Goal: Task Accomplishment & Management: Manage account settings

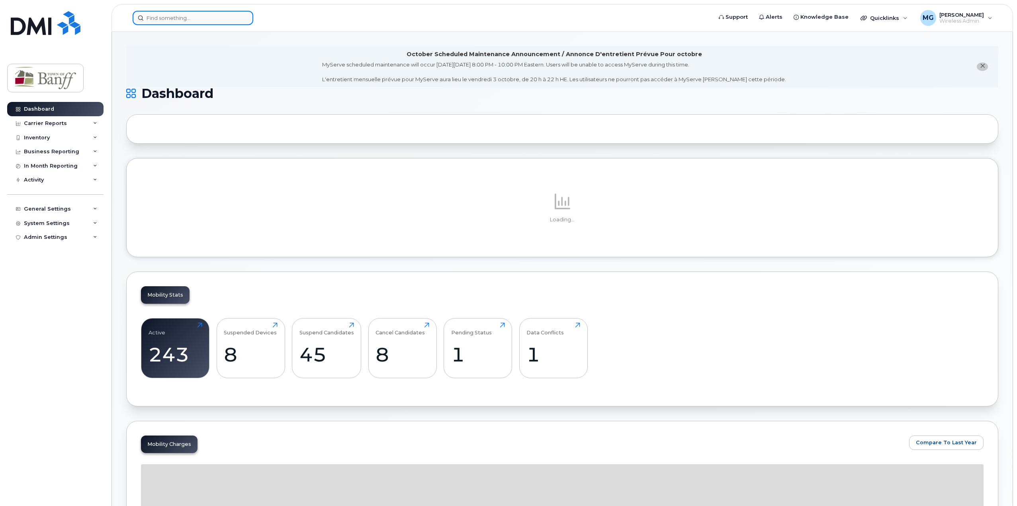
click at [204, 17] on input at bounding box center [193, 18] width 121 height 14
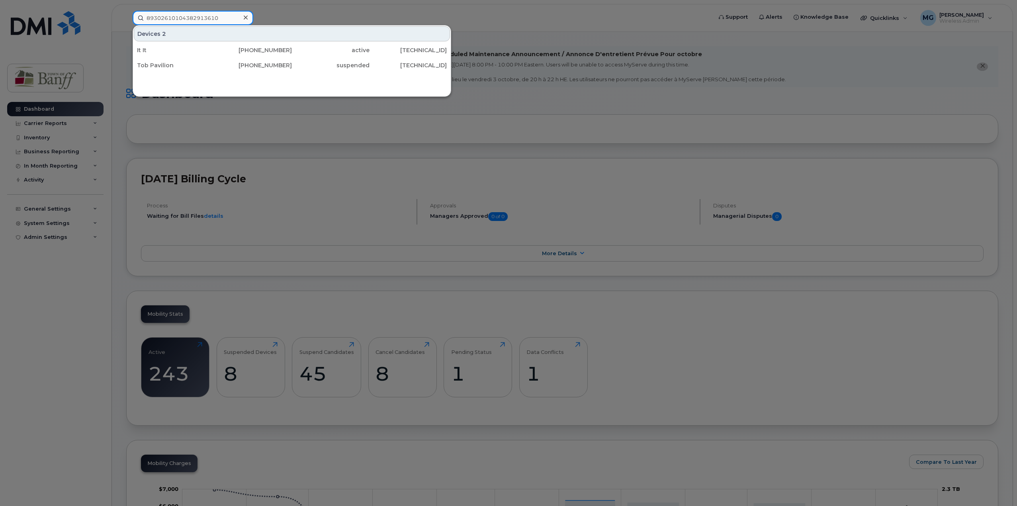
type input "89302610104382913610"
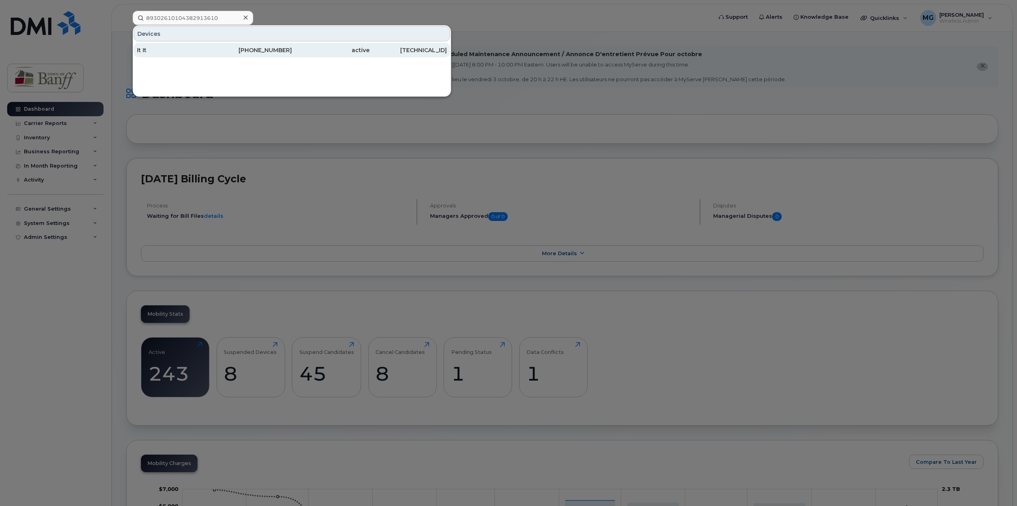
click at [266, 53] on div "403-497-5811" at bounding box center [254, 50] width 78 height 8
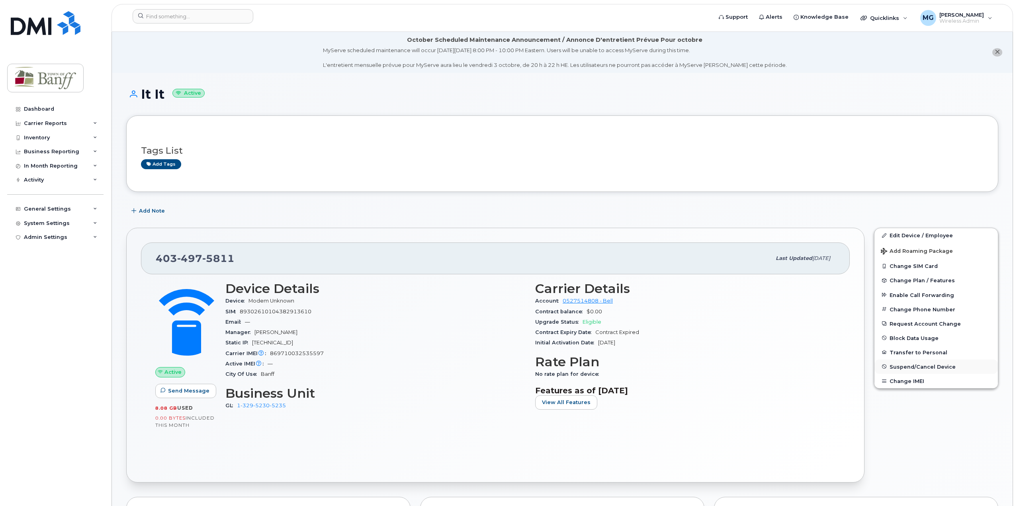
click at [926, 367] on span "Suspend/Cancel Device" at bounding box center [923, 367] width 66 height 6
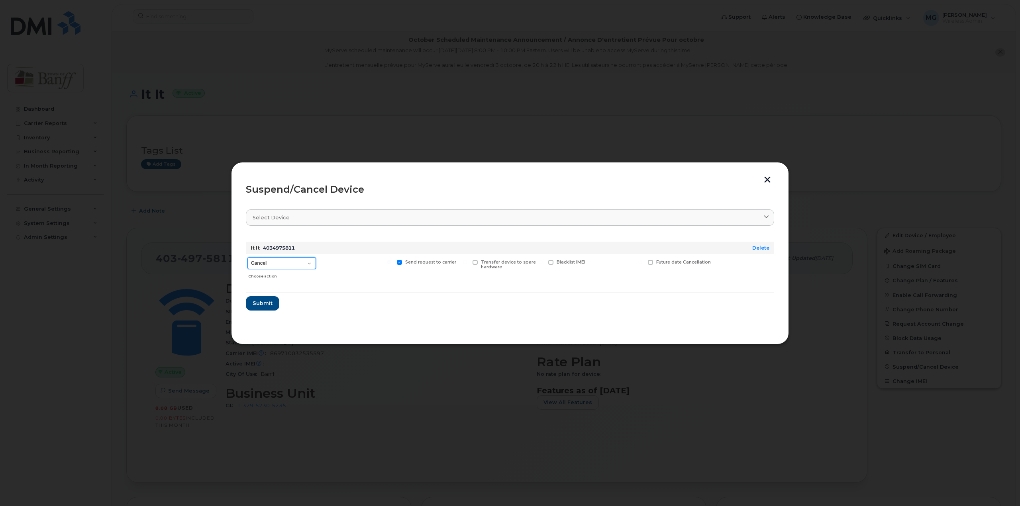
click at [300, 264] on select "Cancel Suspend - Extend Suspension Suspend - Reduced Rate Suspend - Full Rate S…" at bounding box center [281, 263] width 69 height 12
select select "[object Object]"
click at [247, 257] on select "Cancel Suspend - Extend Suspension Suspend - Reduced Rate Suspend - Full Rate S…" at bounding box center [281, 263] width 69 height 12
click at [272, 300] on button "Submit" at bounding box center [262, 303] width 33 height 14
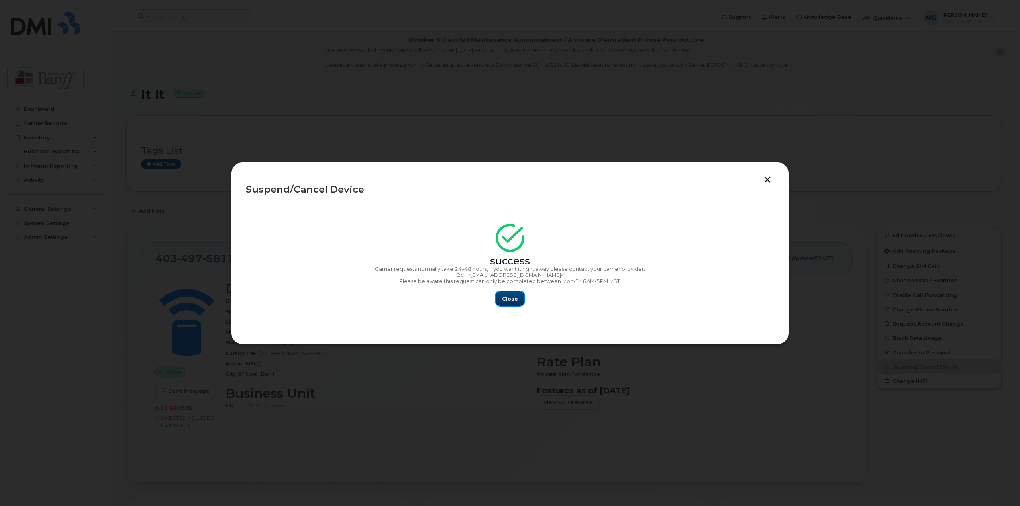
drag, startPoint x: 512, startPoint y: 299, endPoint x: 8, endPoint y: 264, distance: 505.5
click at [511, 298] on span "Close" at bounding box center [510, 299] width 16 height 8
